Goal: Register for event/course

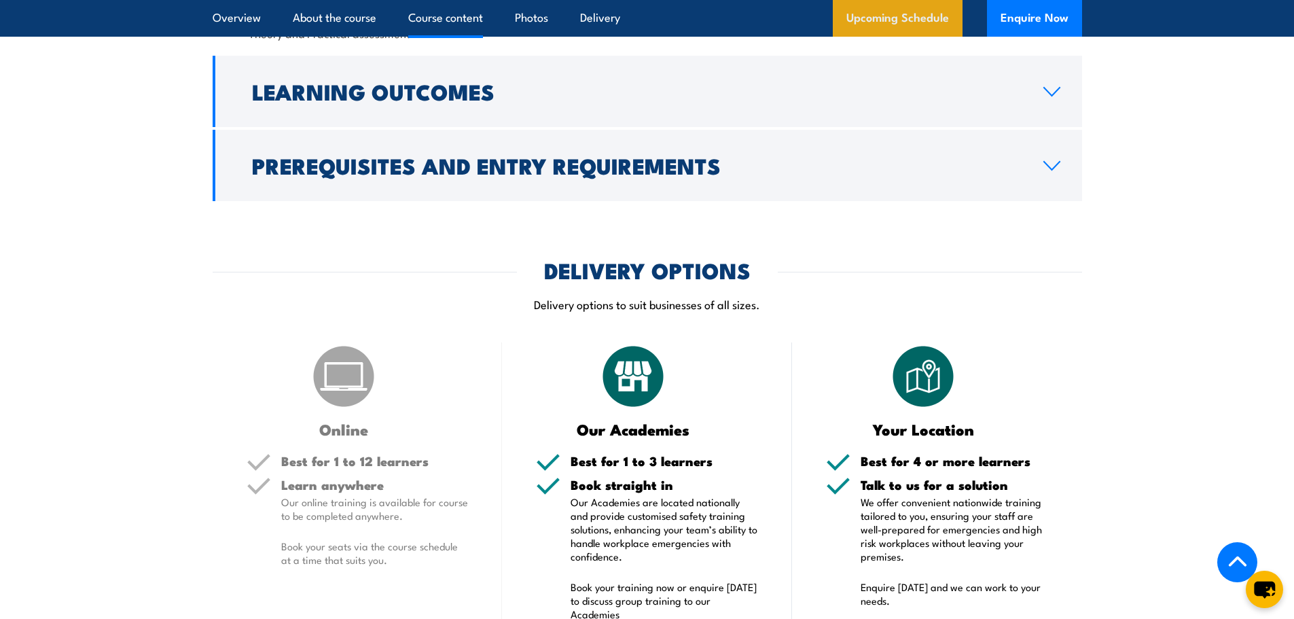
click at [933, 25] on link "Upcoming Schedule" at bounding box center [898, 18] width 130 height 37
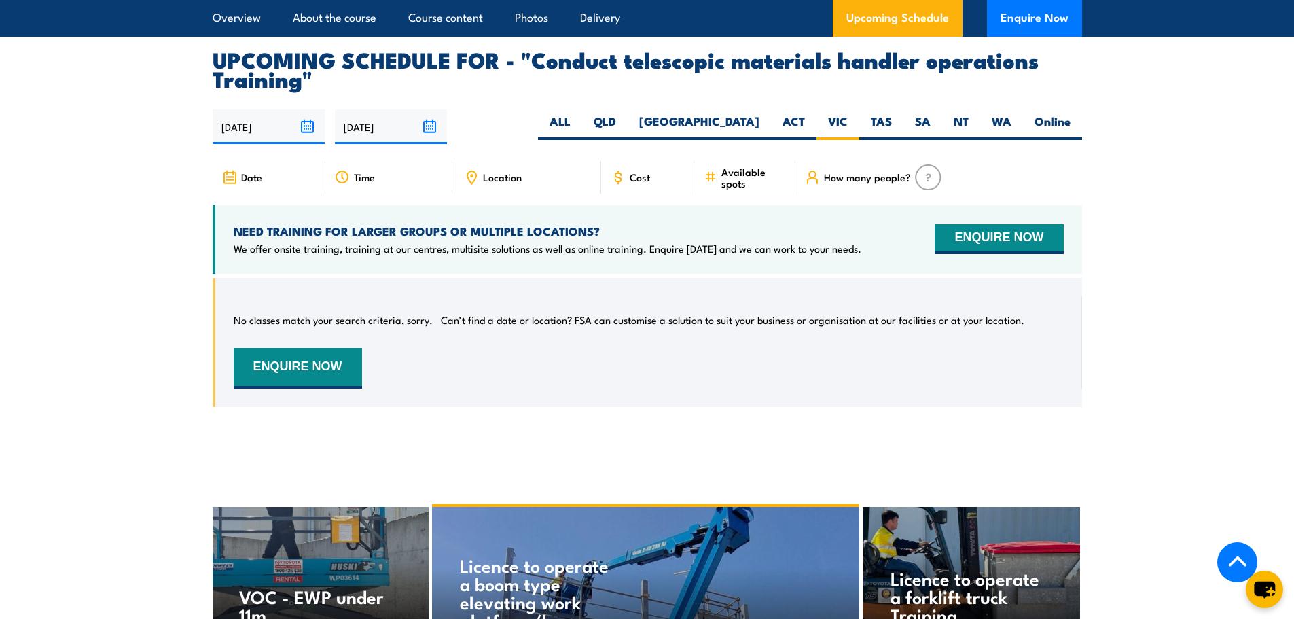
scroll to position [2154, 0]
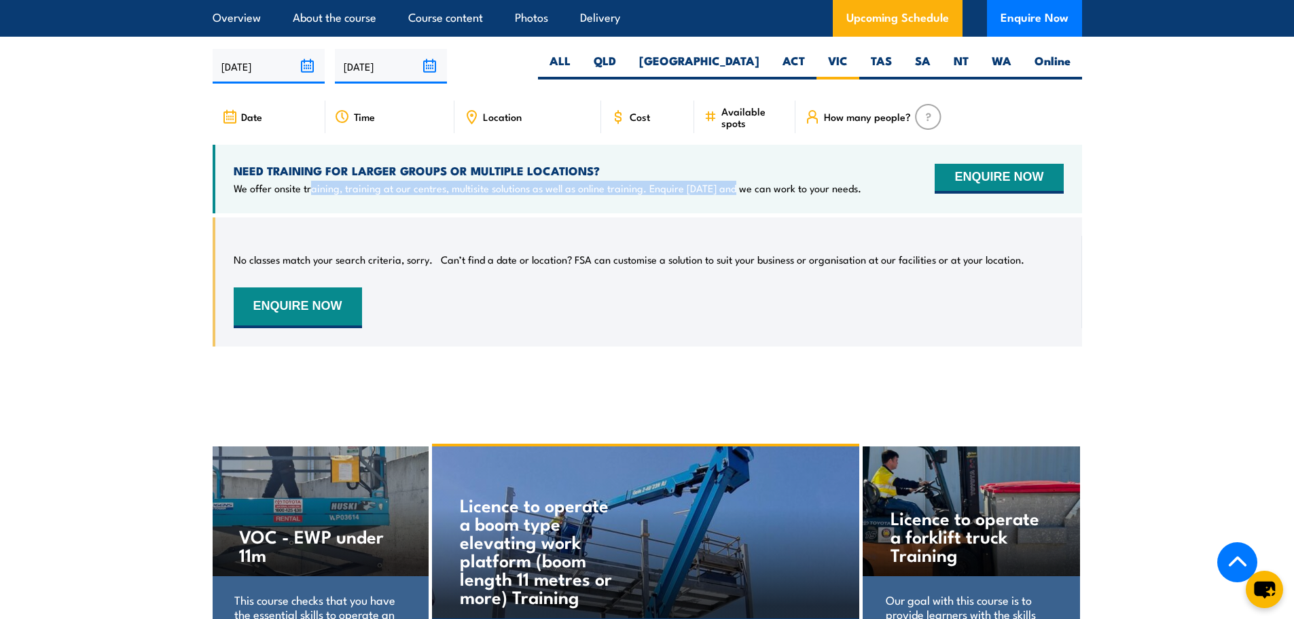
drag, startPoint x: 519, startPoint y: 197, endPoint x: 832, endPoint y: 215, distance: 313.6
click at [740, 213] on div "NEED TRAINING FOR LARGER GROUPS OR MULTIPLE LOCATIONS? We offer onsite training…" at bounding box center [647, 179] width 869 height 69
click at [590, 261] on div "No classes match your search criteria, sorry. Can’t find a date or location? FS…" at bounding box center [649, 282] width 830 height 92
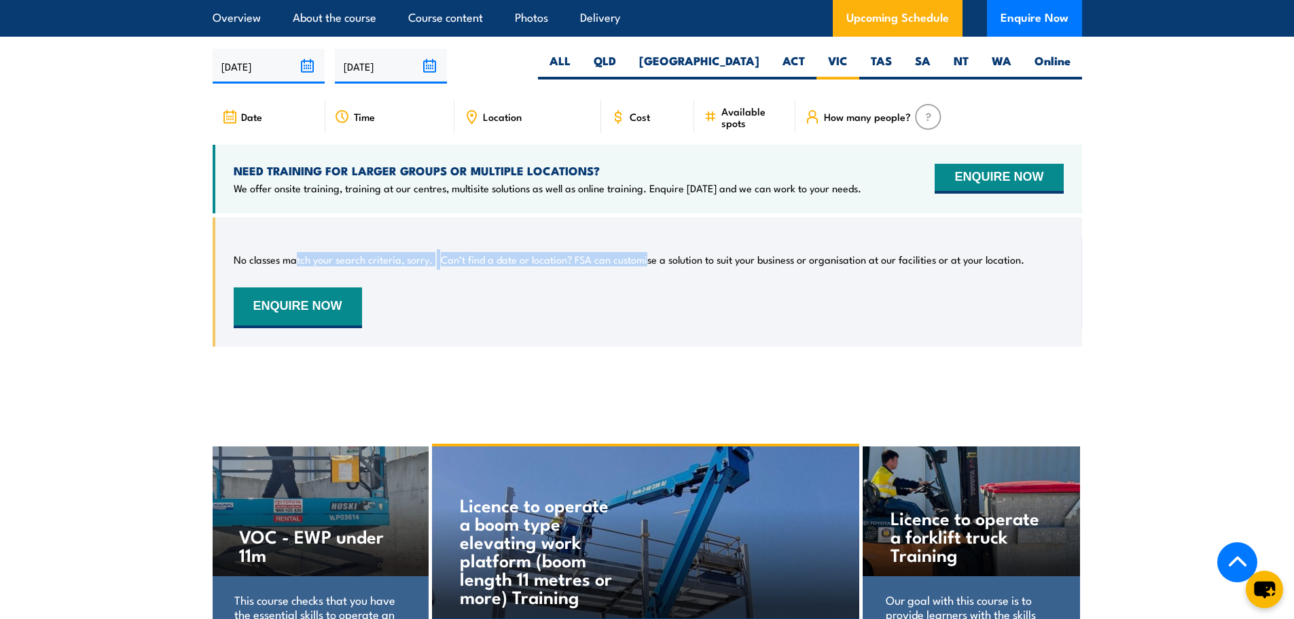
drag, startPoint x: 429, startPoint y: 276, endPoint x: 726, endPoint y: 270, distance: 296.9
click at [667, 272] on div "No classes match your search criteria, sorry. Can’t find a date or location? FS…" at bounding box center [649, 282] width 830 height 92
drag, startPoint x: 799, startPoint y: 273, endPoint x: 824, endPoint y: 273, distance: 25.1
click at [824, 266] on p "Can’t find a date or location? FSA can customise a solution to suit your busine…" at bounding box center [732, 260] width 583 height 14
drag, startPoint x: 863, startPoint y: 276, endPoint x: 884, endPoint y: 257, distance: 28.4
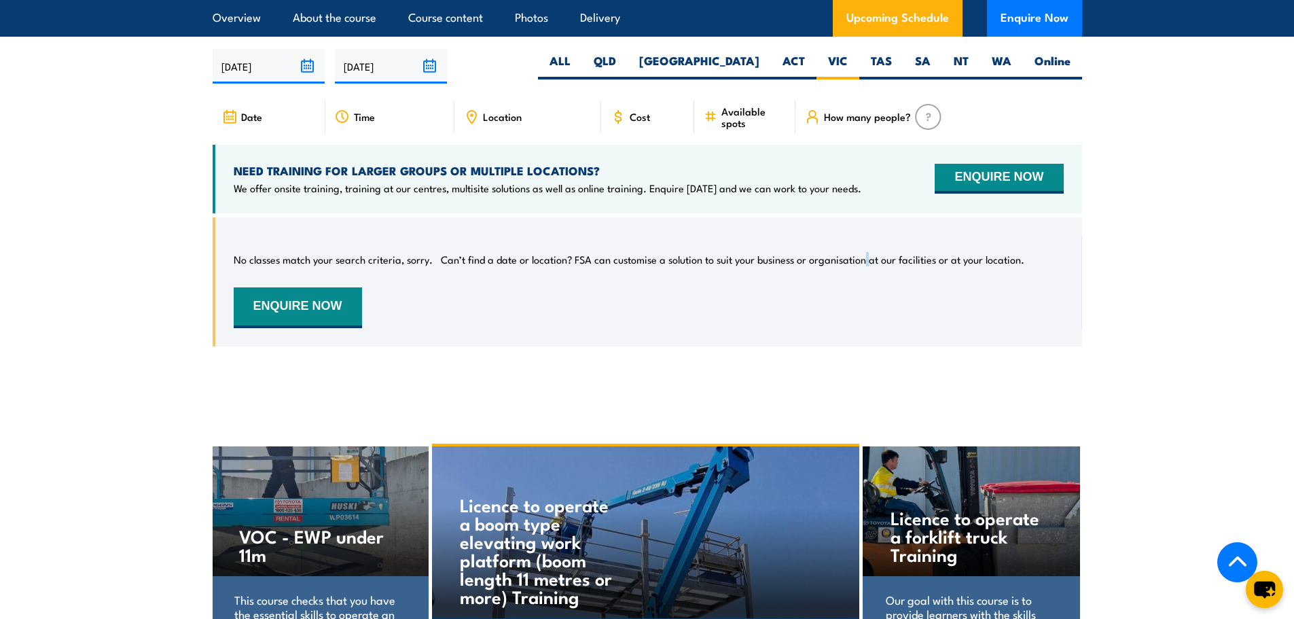
click at [871, 266] on p "Can’t find a date or location? FSA can customise a solution to suit your busine…" at bounding box center [732, 260] width 583 height 14
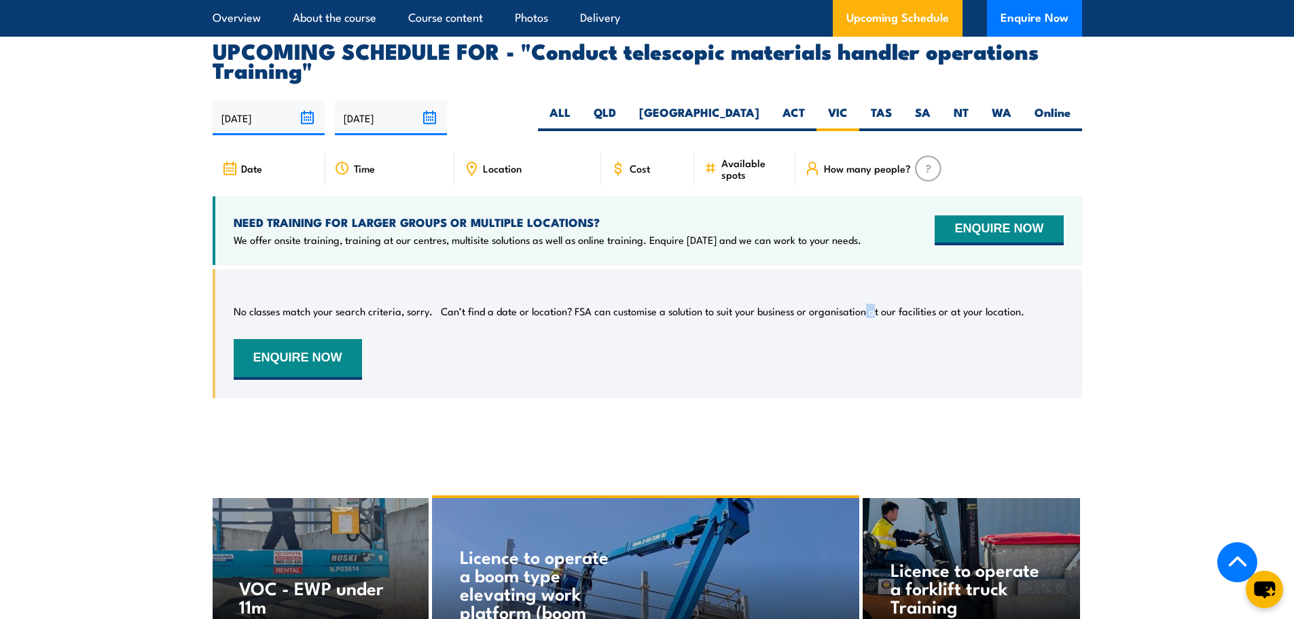
scroll to position [2086, 0]
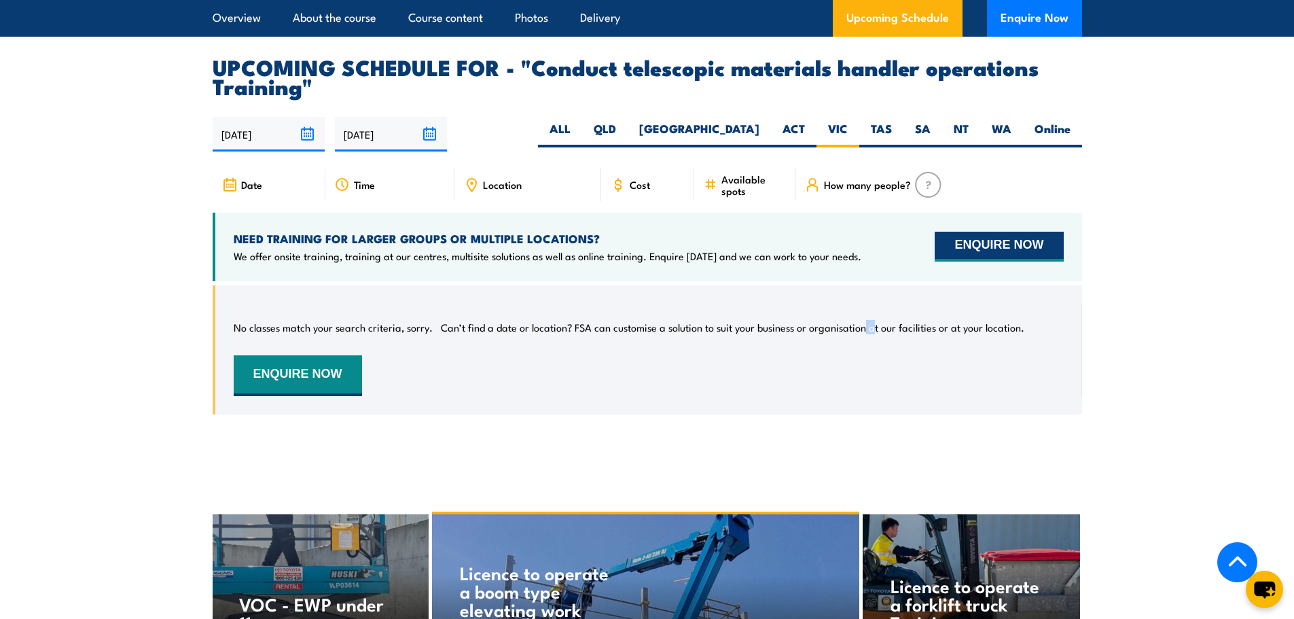
click at [1002, 261] on button "ENQUIRE NOW" at bounding box center [999, 247] width 128 height 30
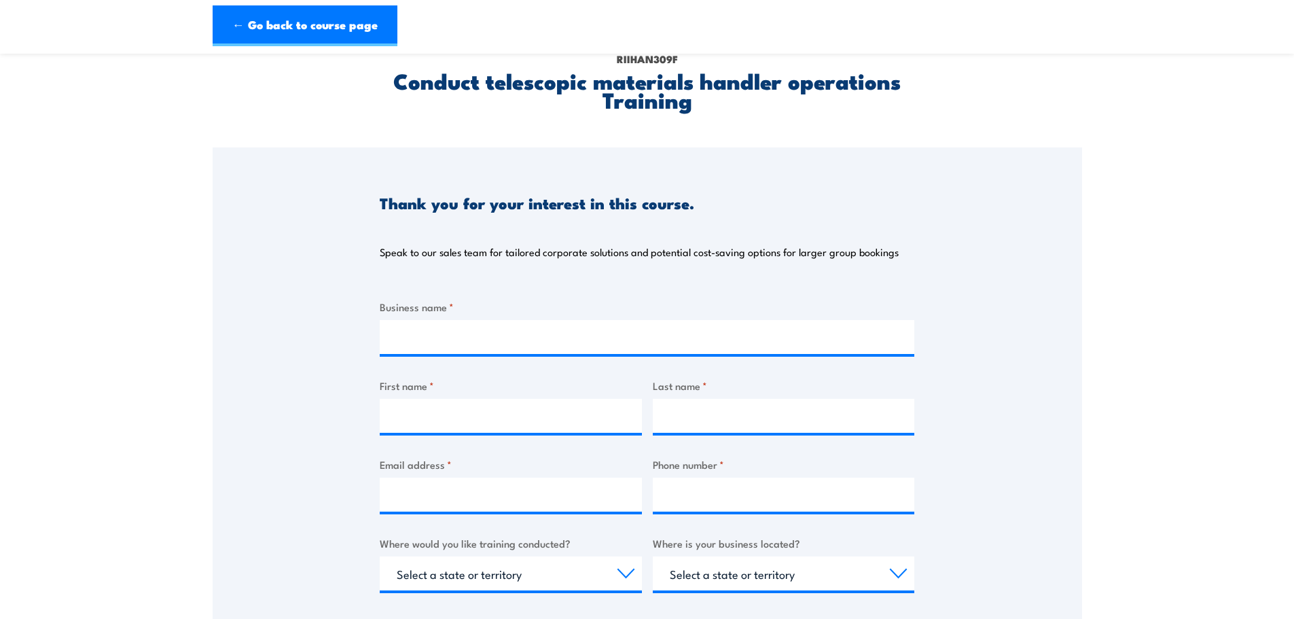
scroll to position [340, 0]
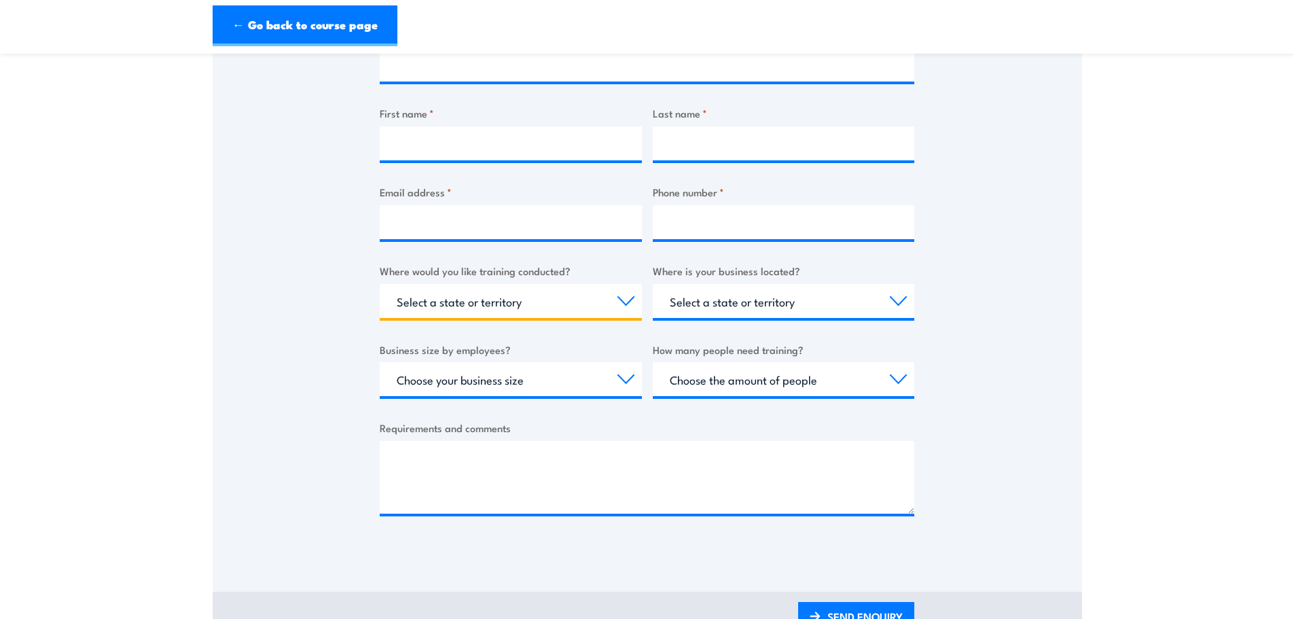
click at [618, 297] on select "Select a state or territory Nationally - multiple locations [GEOGRAPHIC_DATA] […" at bounding box center [511, 301] width 262 height 34
select select "VIC"
click at [380, 284] on select "Select a state or territory Nationally - multiple locations [GEOGRAPHIC_DATA] […" at bounding box center [511, 301] width 262 height 34
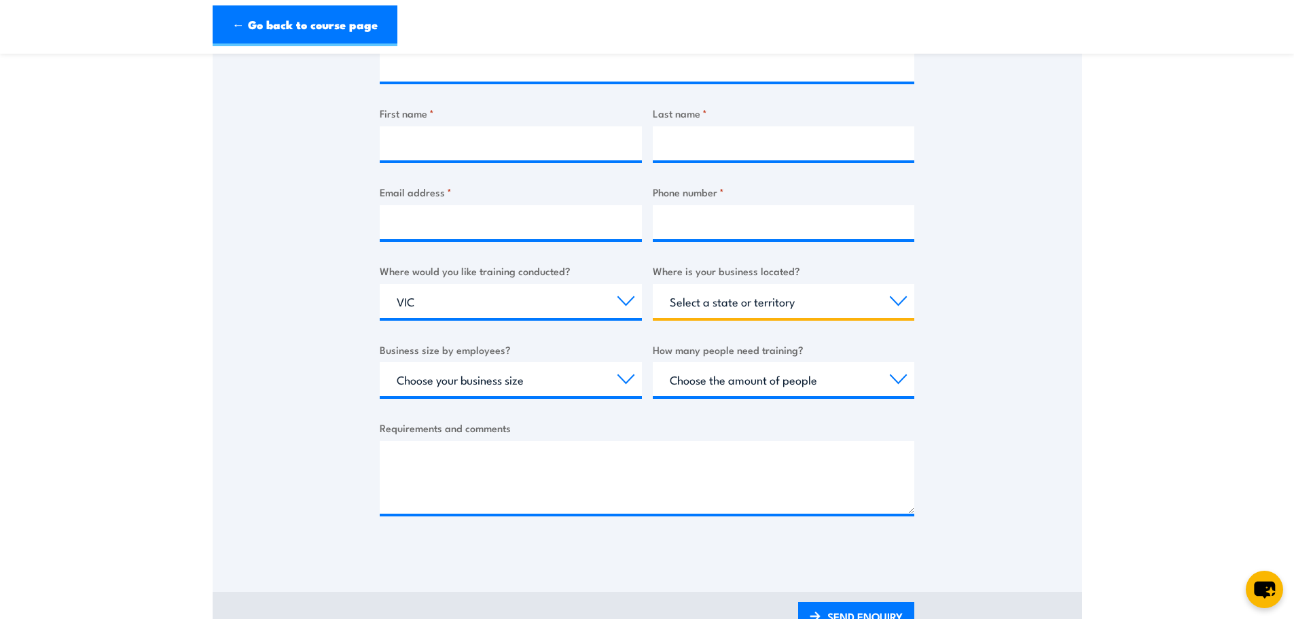
click at [693, 305] on select "Select a state or territory [GEOGRAPHIC_DATA] [GEOGRAPHIC_DATA] [GEOGRAPHIC_DAT…" at bounding box center [784, 301] width 262 height 34
select select "VIC"
click at [653, 284] on select "Select a state or territory [GEOGRAPHIC_DATA] [GEOGRAPHIC_DATA] [GEOGRAPHIC_DAT…" at bounding box center [784, 301] width 262 height 34
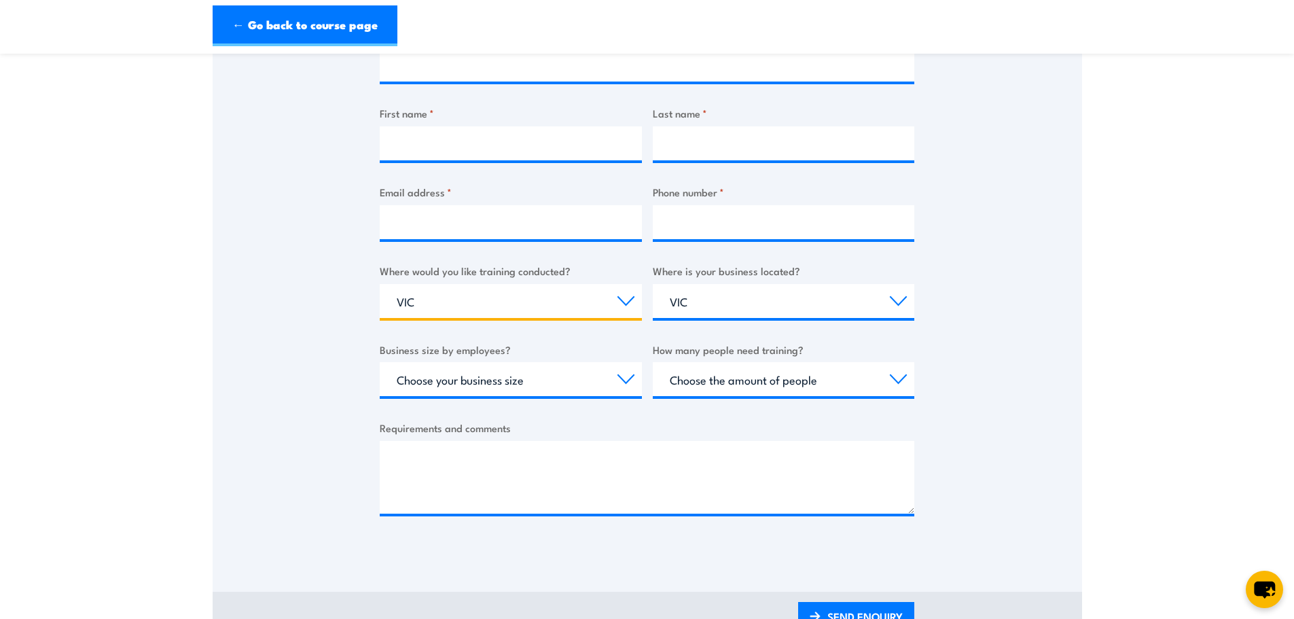
click at [623, 306] on select "Select a state or territory Nationally - multiple locations QLD NSW VIC SA ACT …" at bounding box center [511, 301] width 262 height 34
select select "Nationally - multiple locations"
click at [380, 284] on select "Select a state or territory Nationally - multiple locations QLD NSW VIC SA ACT …" at bounding box center [511, 301] width 262 height 34
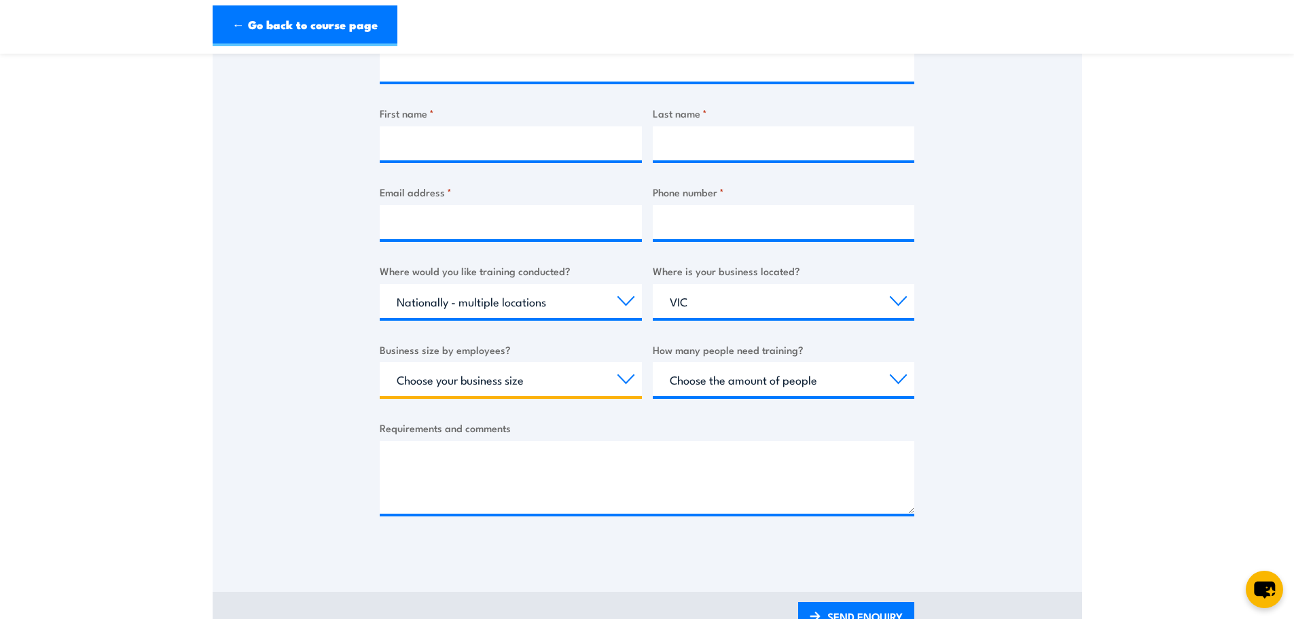
click at [535, 390] on select "Choose your business size 1 to 19 20 to 199 200+" at bounding box center [511, 379] width 262 height 34
select select "200+"
click at [380, 362] on select "Choose your business size 1 to 19 20 to 199 200+" at bounding box center [511, 379] width 262 height 34
click at [698, 381] on select "Choose the amount of people 1 to 4 5 to 19 20+" at bounding box center [784, 379] width 262 height 34
select select "1 to 4"
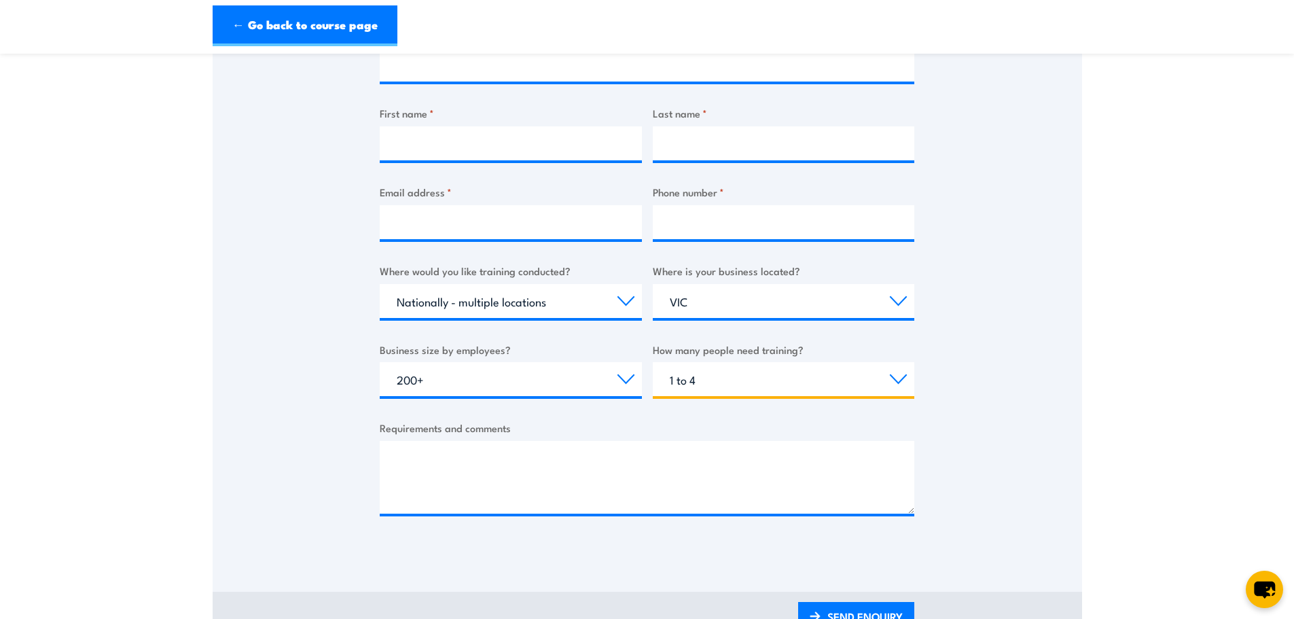
click at [653, 362] on select "Choose the amount of people 1 to 4 5 to 19 20+" at bounding box center [784, 379] width 262 height 34
click at [1055, 399] on div "Thank you for your interest in this course. Speak to our sales team for tailore…" at bounding box center [647, 214] width 869 height 678
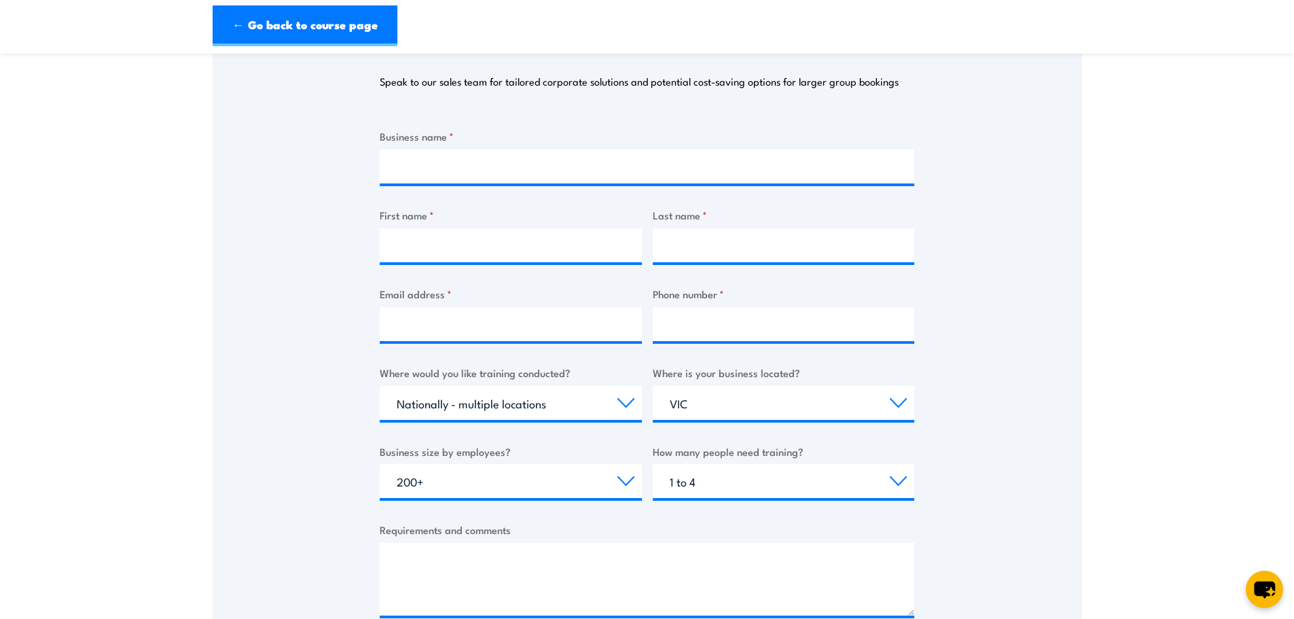
scroll to position [204, 0]
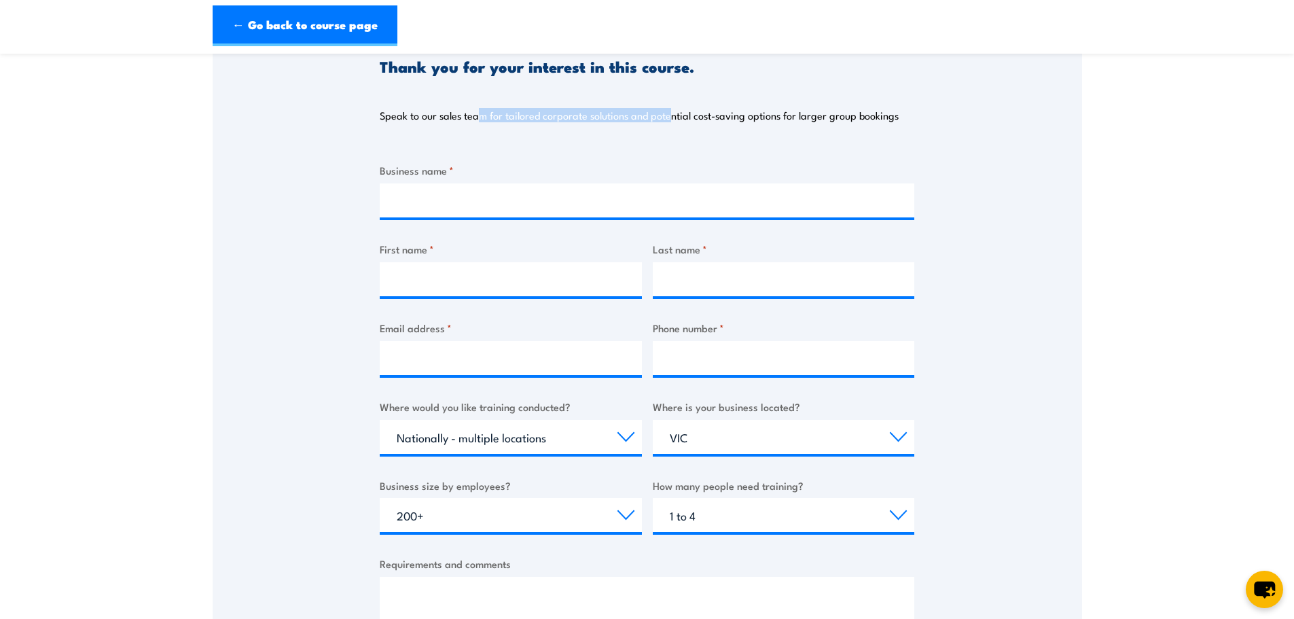
drag, startPoint x: 478, startPoint y: 126, endPoint x: 690, endPoint y: 123, distance: 211.9
click at [676, 123] on div "Thank you for your interest in this course. Speak to our sales team for tailore…" at bounding box center [647, 75] width 535 height 128
click at [731, 125] on div "Thank you for your interest in this course. Speak to our sales team for tailore…" at bounding box center [647, 75] width 535 height 128
drag, startPoint x: 795, startPoint y: 126, endPoint x: 831, endPoint y: 134, distance: 37.1
click at [801, 126] on div "Thank you for your interest in this course. Speak to our sales team for tailore…" at bounding box center [647, 75] width 535 height 128
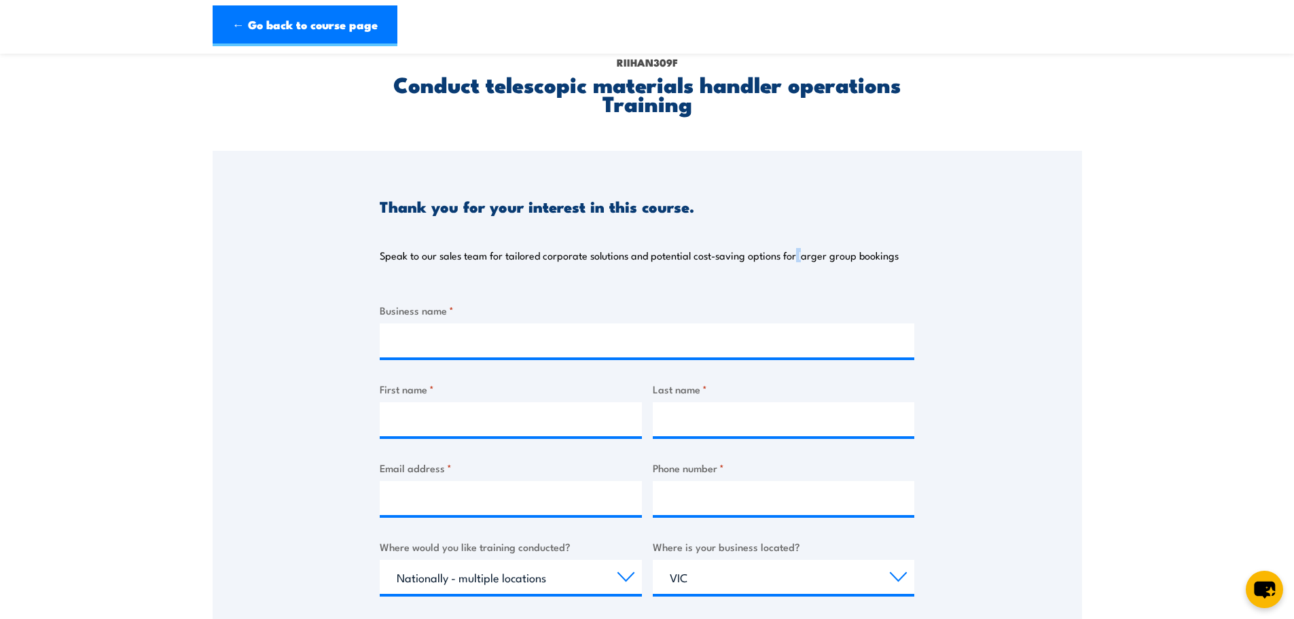
scroll to position [0, 0]
